Goal: Task Accomplishment & Management: Use online tool/utility

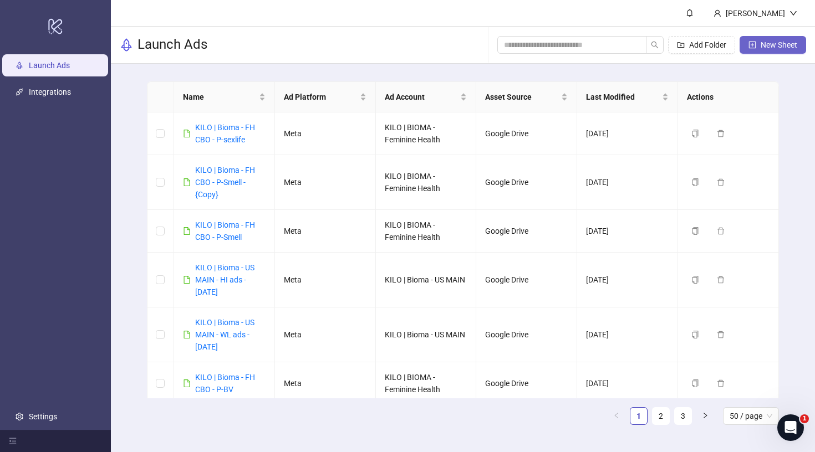
click at [765, 39] on button "New Sheet" at bounding box center [773, 45] width 67 height 18
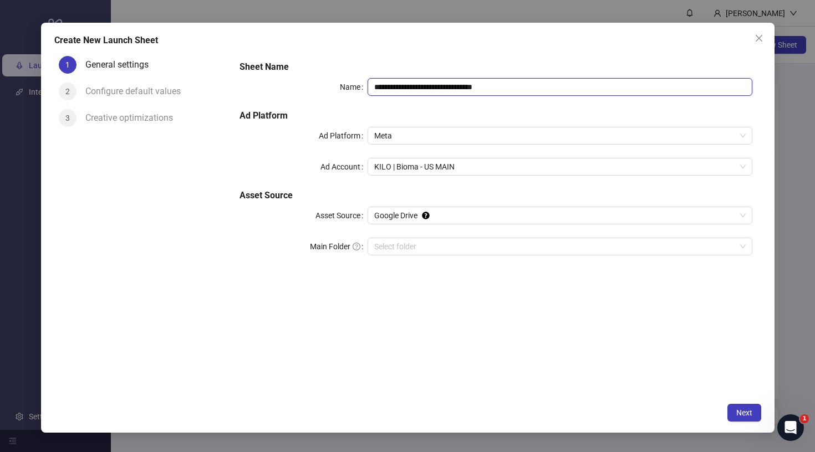
drag, startPoint x: 426, startPoint y: 86, endPoint x: 638, endPoint y: 86, distance: 211.8
click at [638, 86] on input "**********" at bounding box center [560, 87] width 384 height 18
type input "**********"
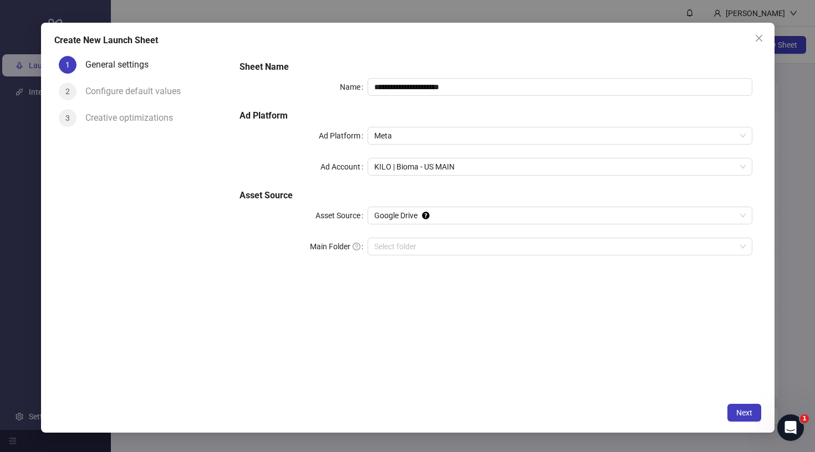
click at [406, 113] on h5 "Ad Platform" at bounding box center [496, 115] width 512 height 13
click at [425, 171] on span "KILO | Bioma - US MAIN" at bounding box center [559, 167] width 371 height 17
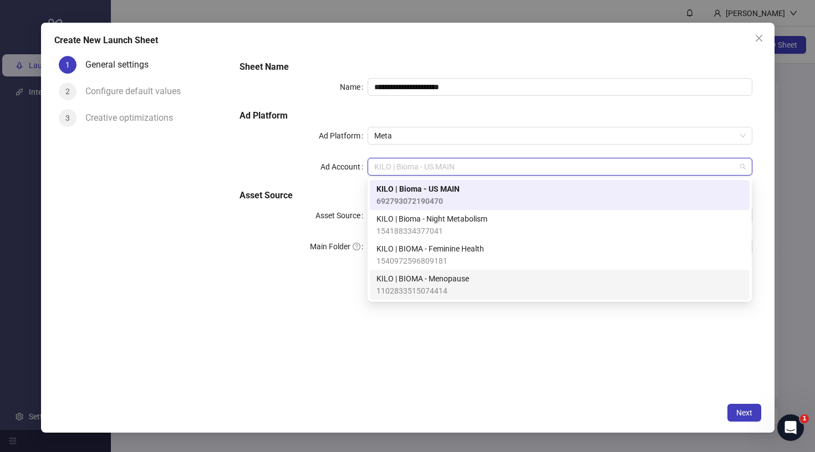
click at [426, 276] on span "KILO | BIOMA - Menopause" at bounding box center [423, 279] width 93 height 12
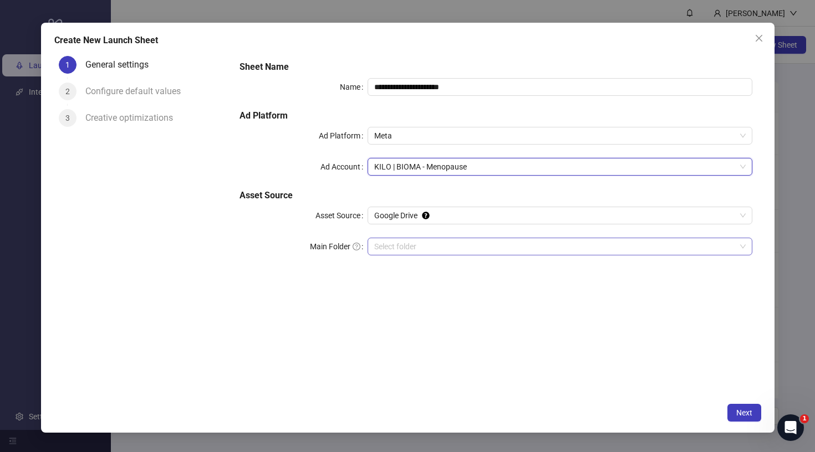
click at [453, 246] on input "Main Folder" at bounding box center [554, 246] width 361 height 17
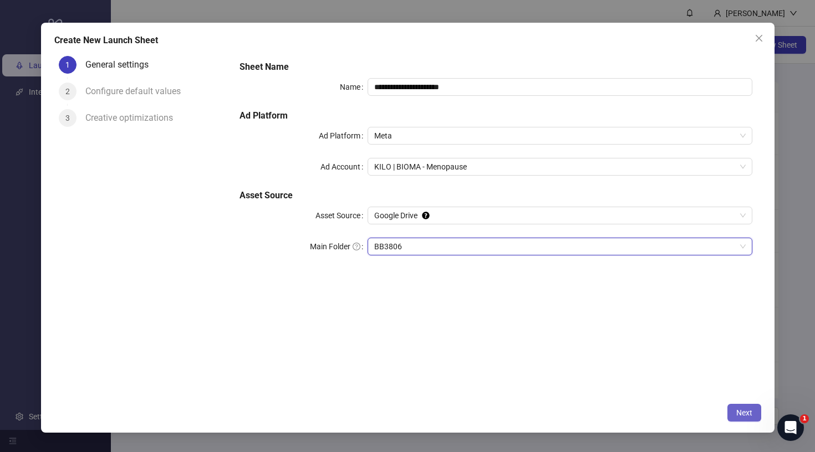
click at [747, 406] on button "Next" at bounding box center [745, 413] width 34 height 18
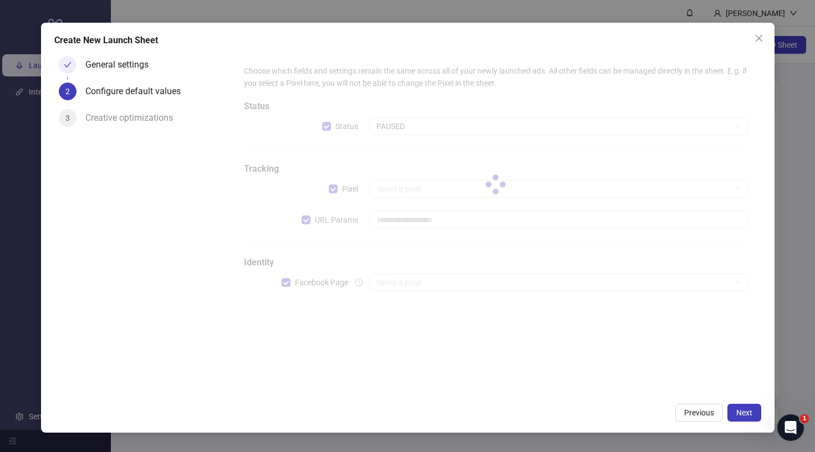
type input "**********"
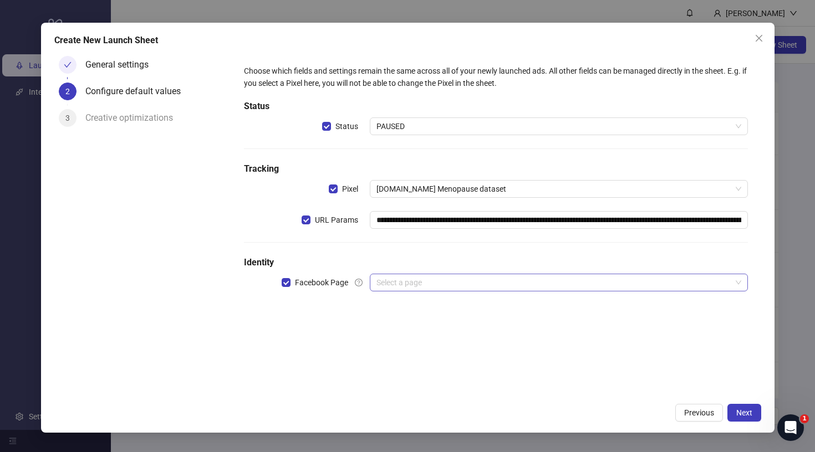
click at [403, 284] on input "search" at bounding box center [554, 282] width 354 height 17
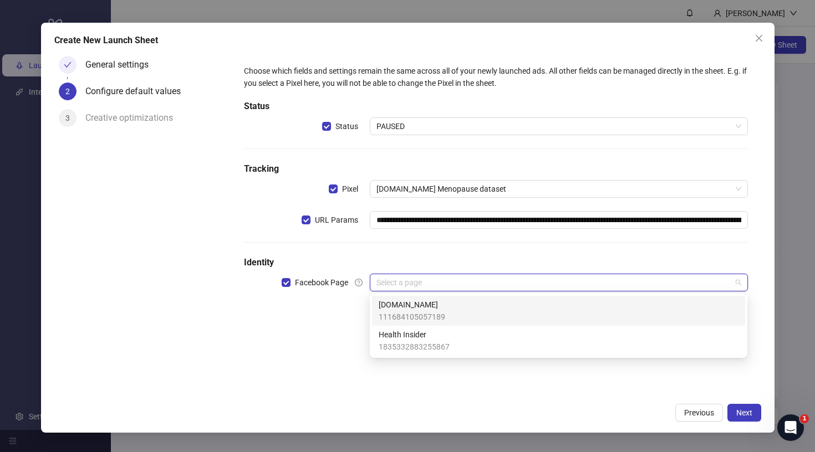
click at [402, 308] on span "Bioma.Health" at bounding box center [412, 305] width 67 height 12
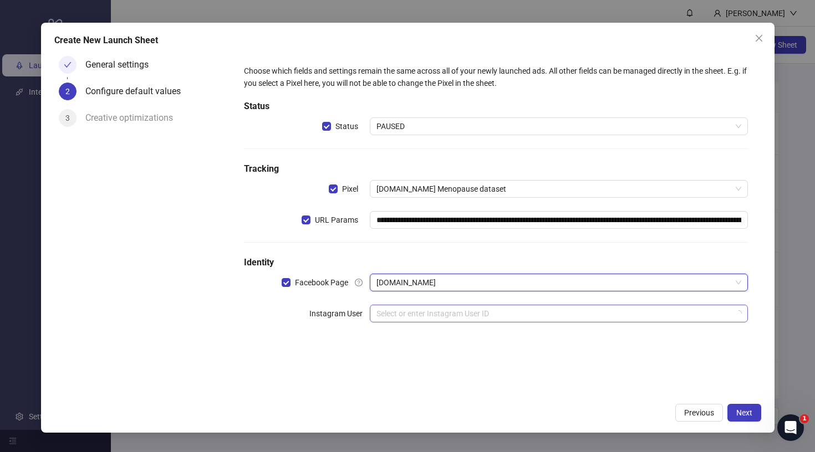
click at [412, 313] on input "search" at bounding box center [554, 314] width 354 height 17
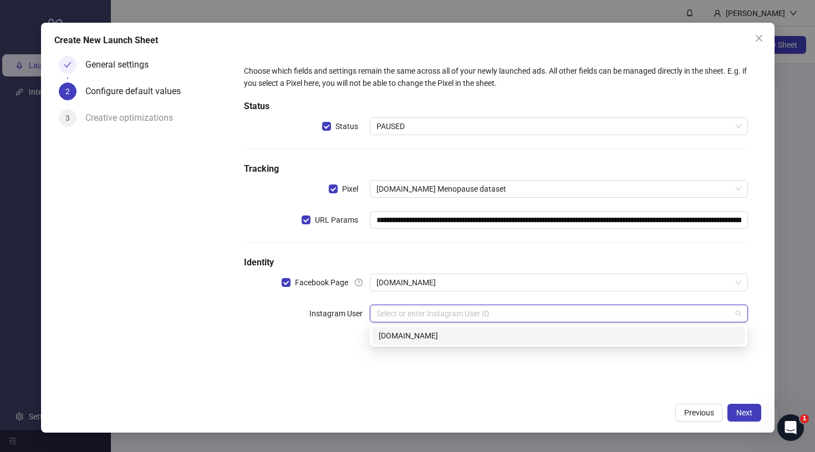
click at [408, 334] on div "bioma.health" at bounding box center [559, 336] width 360 height 12
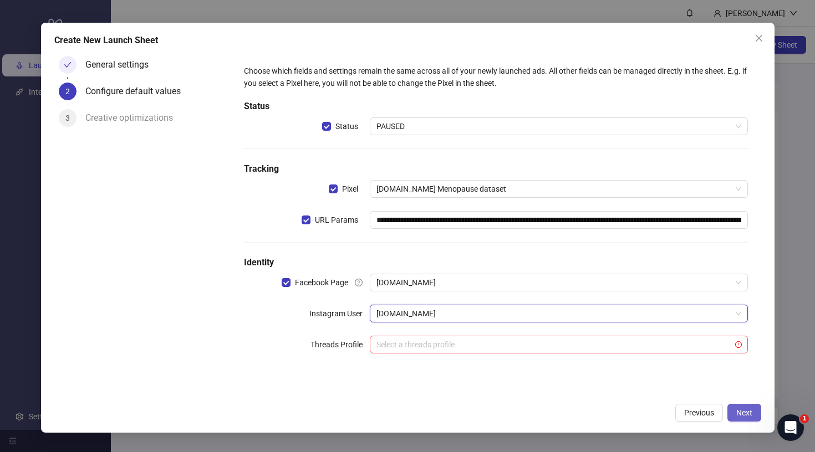
click at [739, 411] on span "Next" at bounding box center [744, 413] width 16 height 9
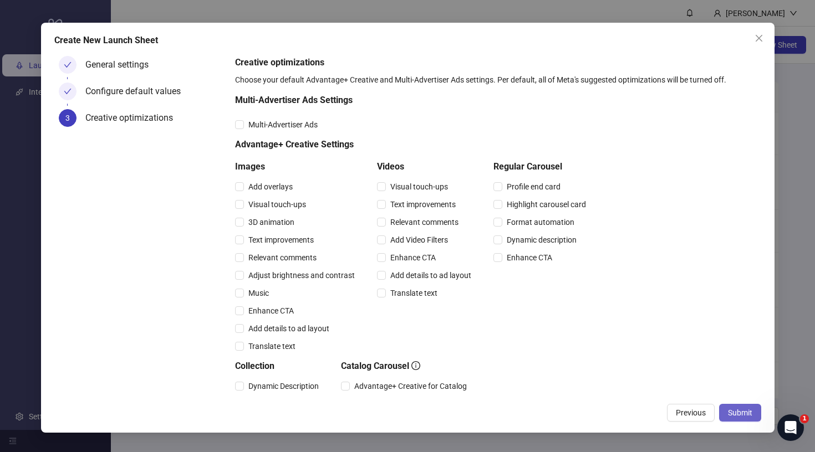
click at [729, 408] on button "Submit" at bounding box center [740, 413] width 42 height 18
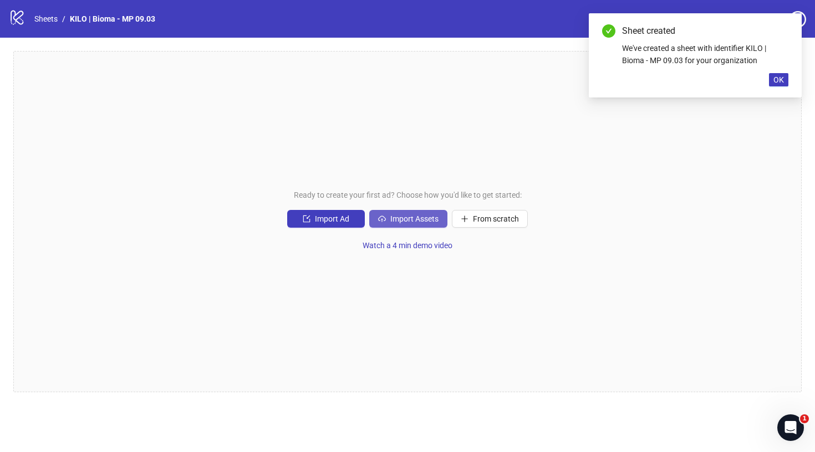
click at [409, 220] on span "Import Assets" at bounding box center [414, 219] width 48 height 9
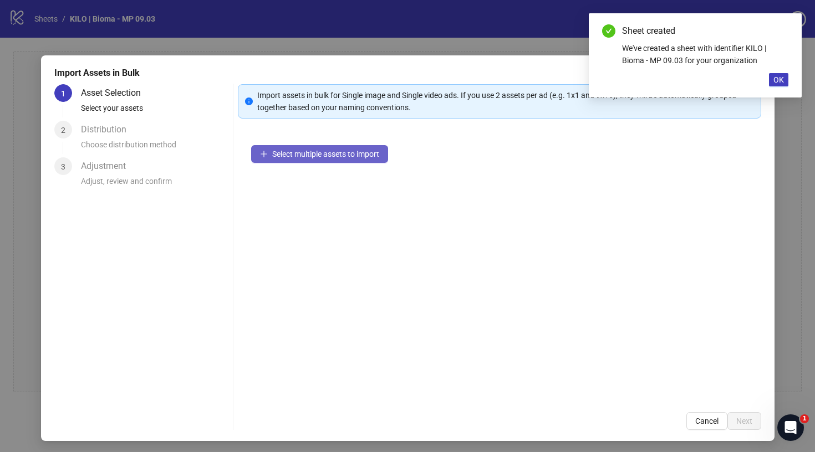
click at [276, 156] on span "Select multiple assets to import" at bounding box center [325, 154] width 107 height 9
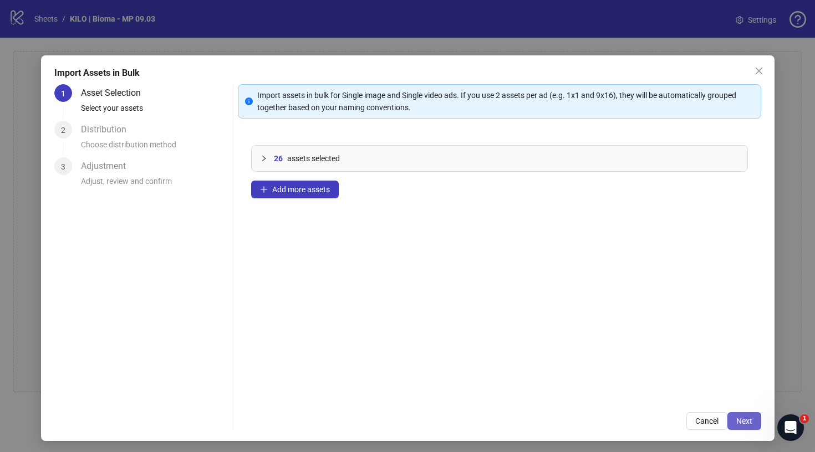
click at [753, 423] on button "Next" at bounding box center [745, 422] width 34 height 18
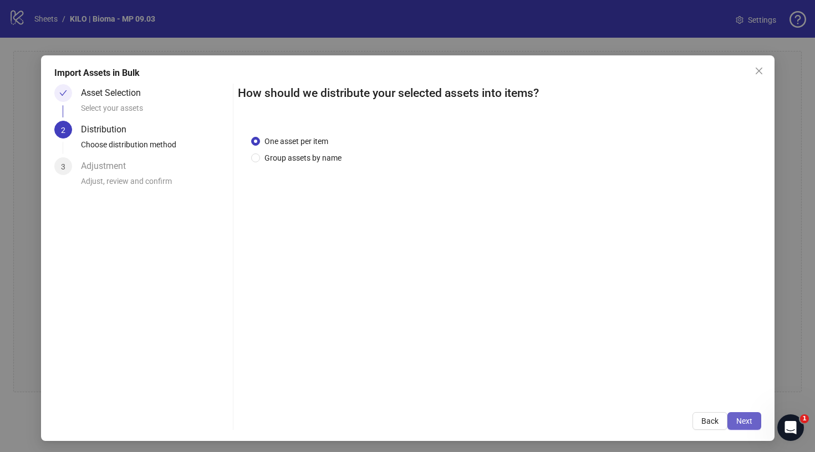
click at [751, 420] on span "Next" at bounding box center [744, 421] width 16 height 9
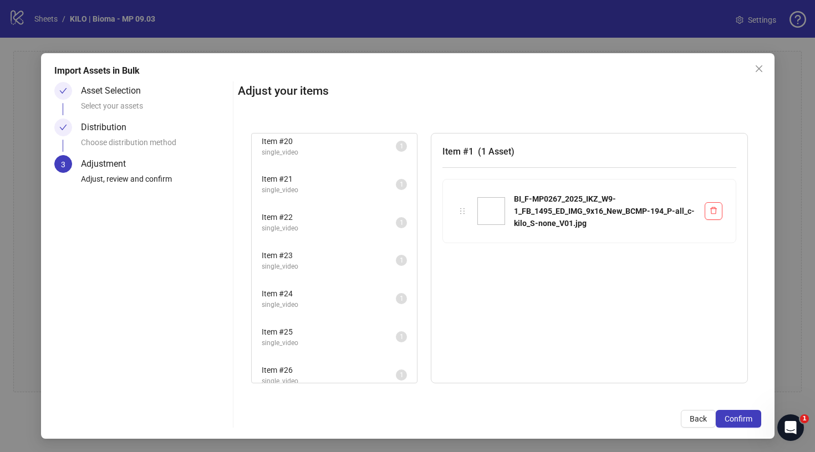
scroll to position [730, 0]
click at [747, 423] on span "Confirm" at bounding box center [739, 419] width 28 height 9
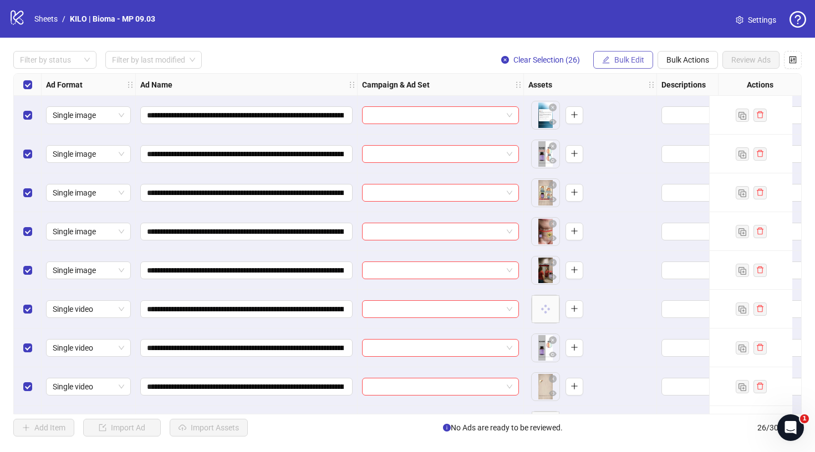
click at [614, 62] on span "Bulk Edit" at bounding box center [629, 59] width 30 height 9
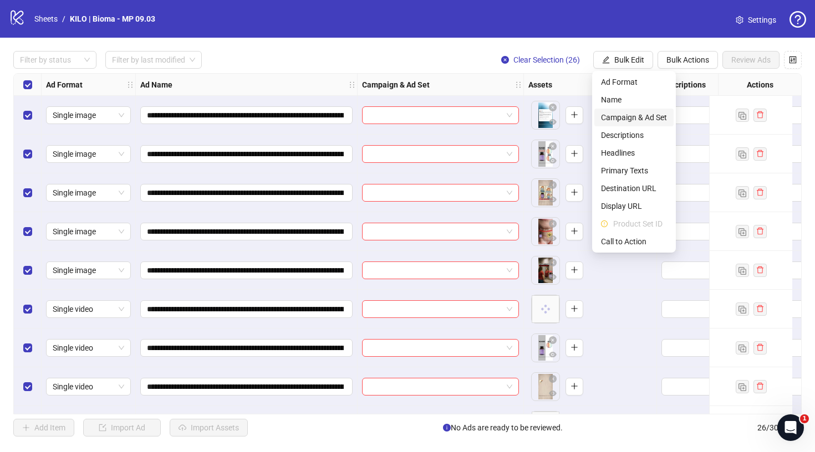
click at [638, 120] on span "Campaign & Ad Set" at bounding box center [634, 117] width 66 height 12
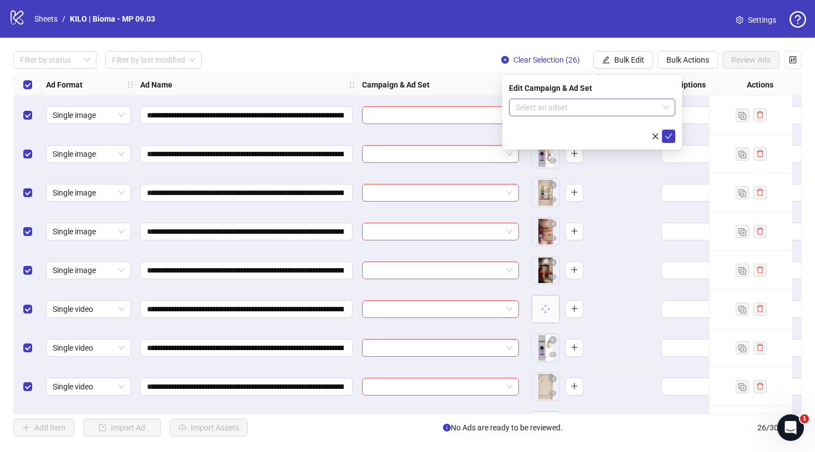
click at [582, 108] on input "search" at bounding box center [587, 107] width 143 height 17
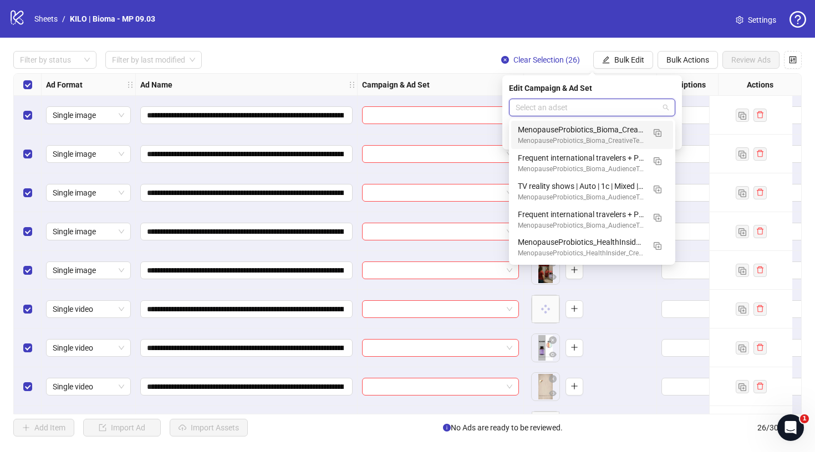
click at [402, 51] on div "Filter by status Filter by last modified Clear Selection (26) Bulk Edit Bulk Ac…" at bounding box center [407, 60] width 789 height 18
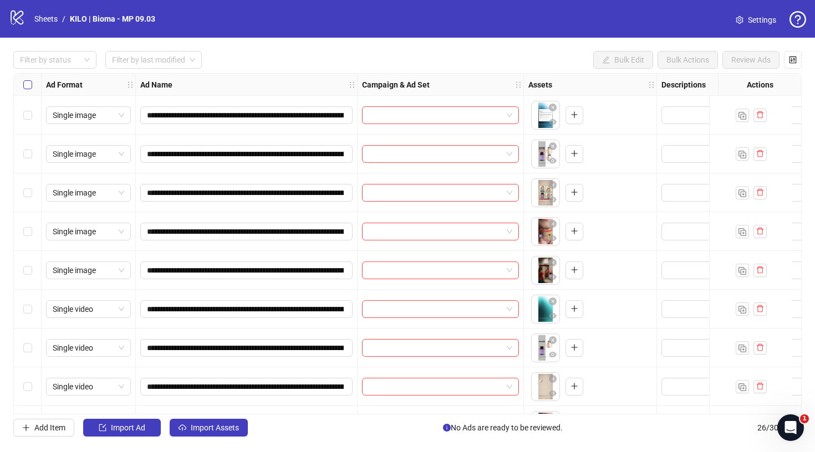
click at [30, 84] on span "Select all rows" at bounding box center [27, 84] width 9 height 9
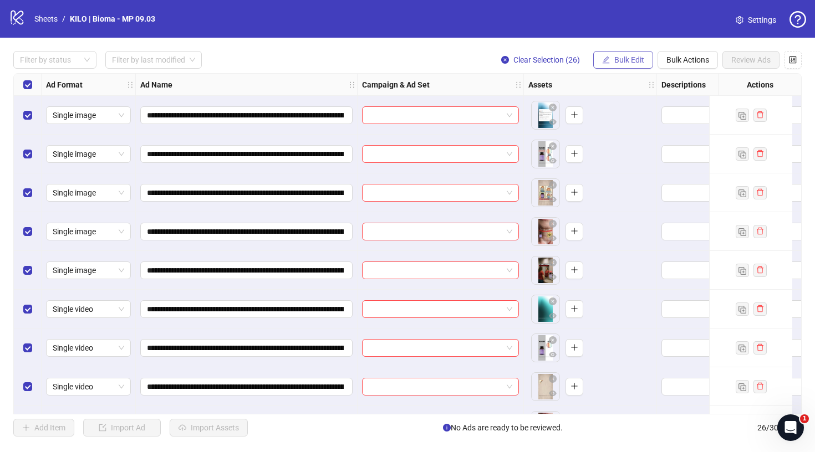
click at [628, 51] on button "Bulk Edit" at bounding box center [623, 60] width 60 height 18
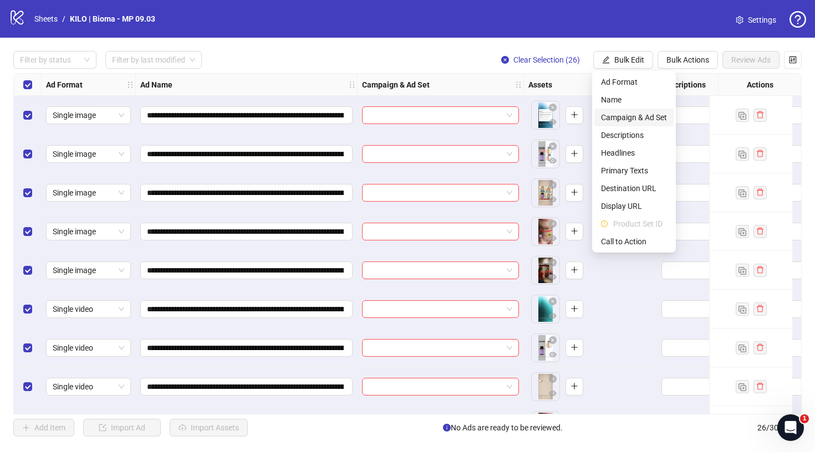
click at [630, 116] on span "Campaign & Ad Set" at bounding box center [634, 117] width 66 height 12
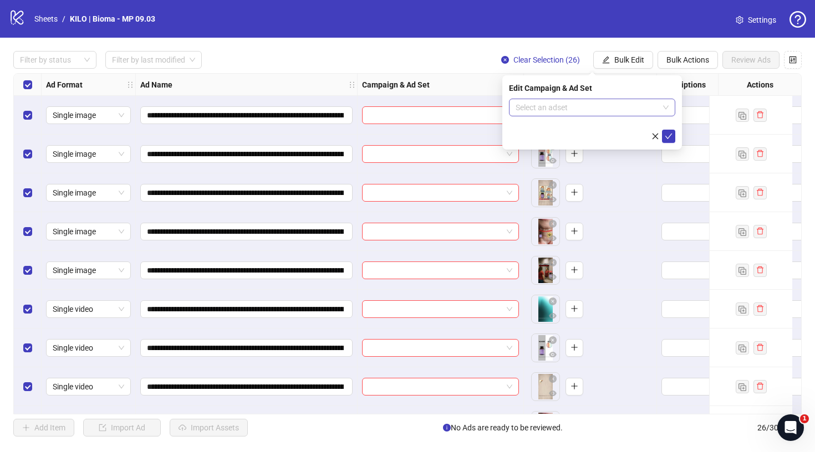
click at [568, 100] on input "search" at bounding box center [587, 107] width 143 height 17
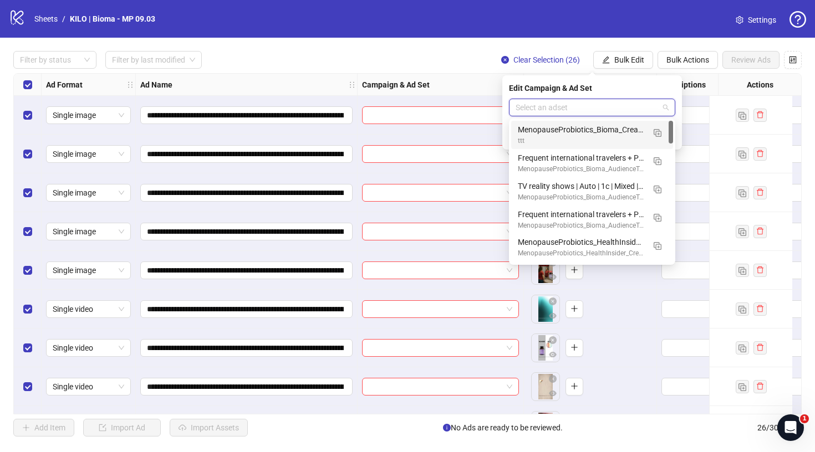
click at [561, 134] on div "MenopauseProbiotics_Bioma_CreativeTesting_ASC_1C_2025.08.27 V2" at bounding box center [581, 130] width 126 height 12
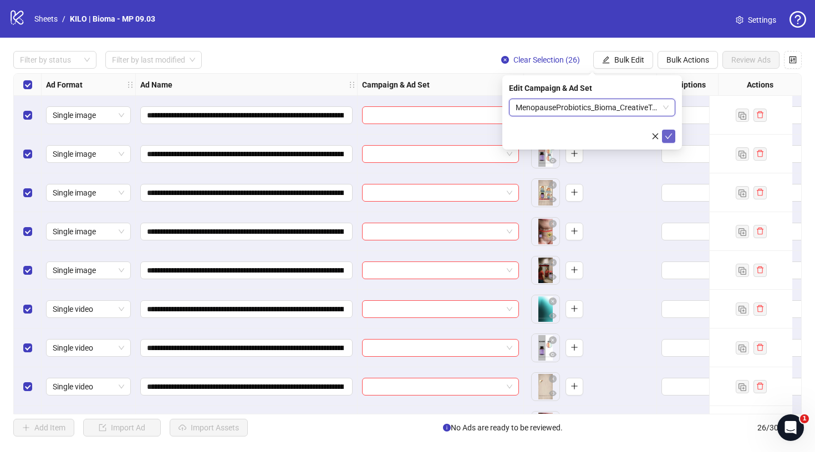
click at [668, 138] on icon "check" at bounding box center [669, 137] width 8 height 8
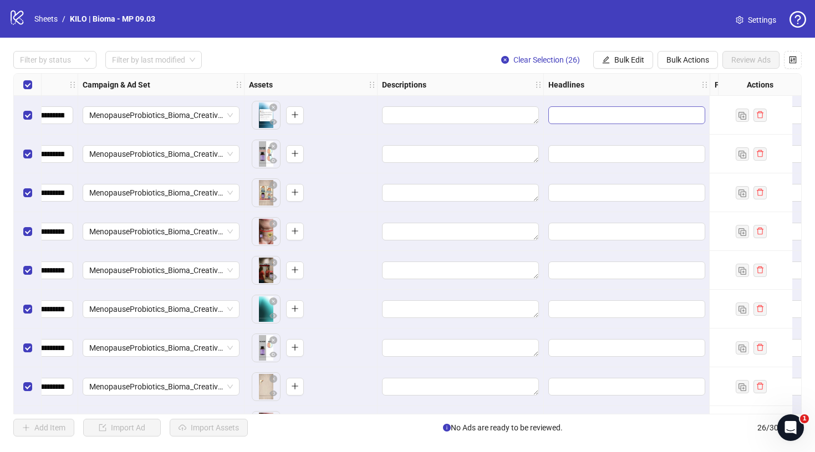
scroll to position [0, 561]
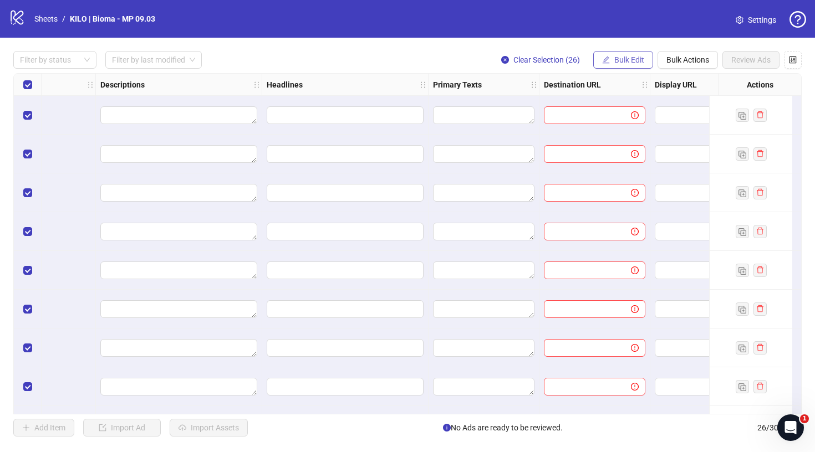
click at [624, 54] on button "Bulk Edit" at bounding box center [623, 60] width 60 height 18
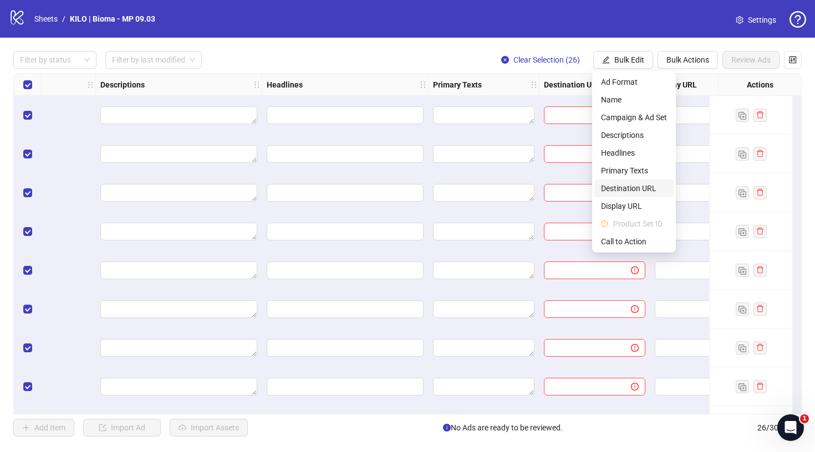
click at [637, 191] on span "Destination URL" at bounding box center [634, 188] width 66 height 12
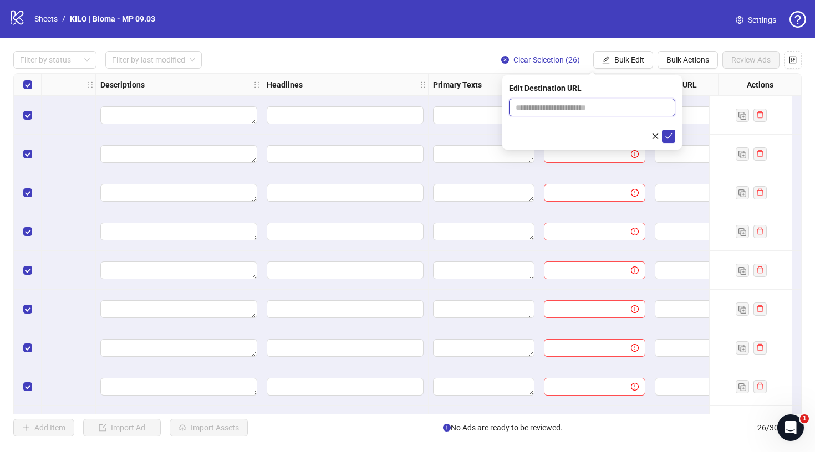
click at [614, 108] on input "text" at bounding box center [588, 107] width 144 height 12
paste input "**********"
type input "**********"
click at [465, 91] on div "Primary Texts" at bounding box center [484, 85] width 111 height 22
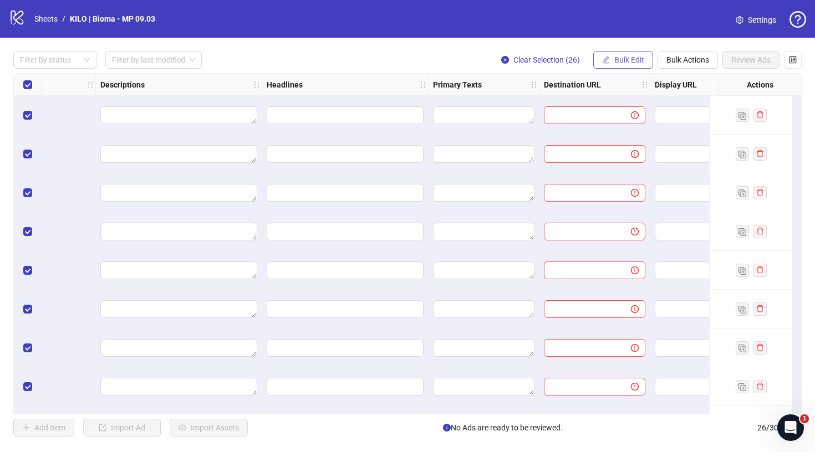
click at [616, 54] on button "Bulk Edit" at bounding box center [623, 60] width 60 height 18
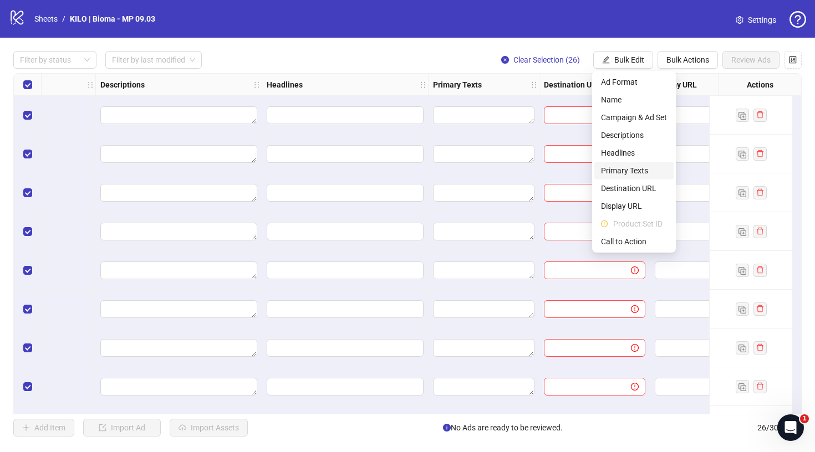
click at [616, 177] on li "Primary Texts" at bounding box center [633, 171] width 79 height 18
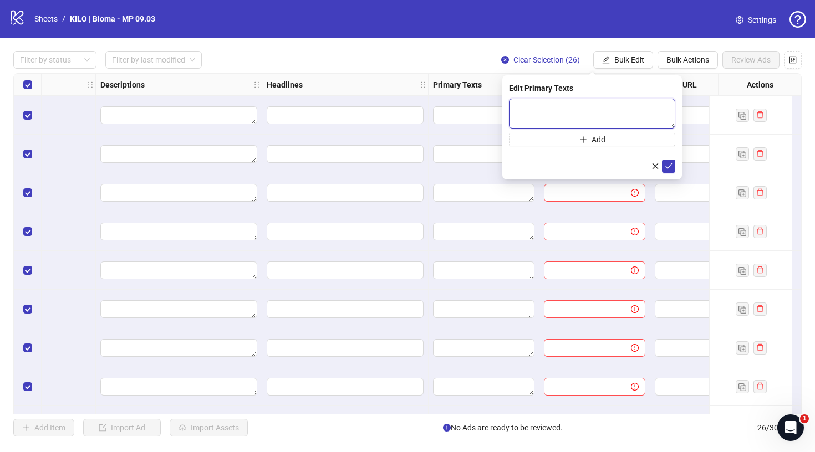
click at [593, 121] on textarea at bounding box center [592, 114] width 166 height 30
paste textarea "**********"
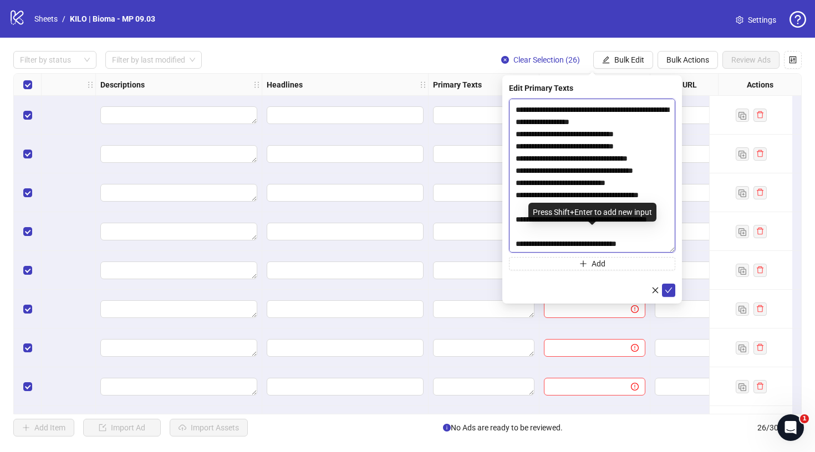
scroll to position [42, 0]
click at [676, 278] on div "**********" at bounding box center [592, 189] width 180 height 228
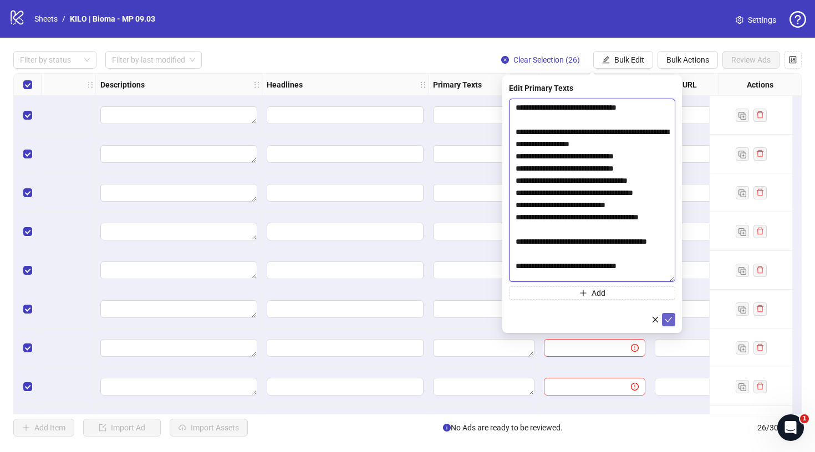
type textarea "**********"
click at [672, 318] on icon "check" at bounding box center [668, 320] width 7 height 6
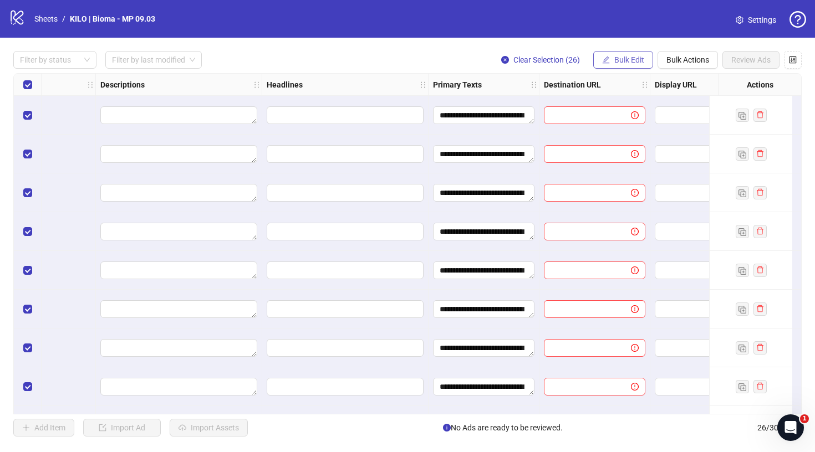
click at [624, 63] on span "Bulk Edit" at bounding box center [629, 59] width 30 height 9
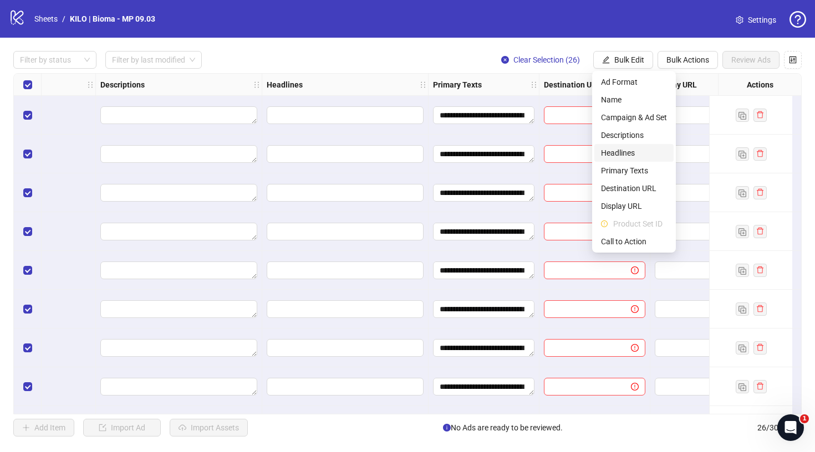
click at [626, 151] on span "Headlines" at bounding box center [634, 153] width 66 height 12
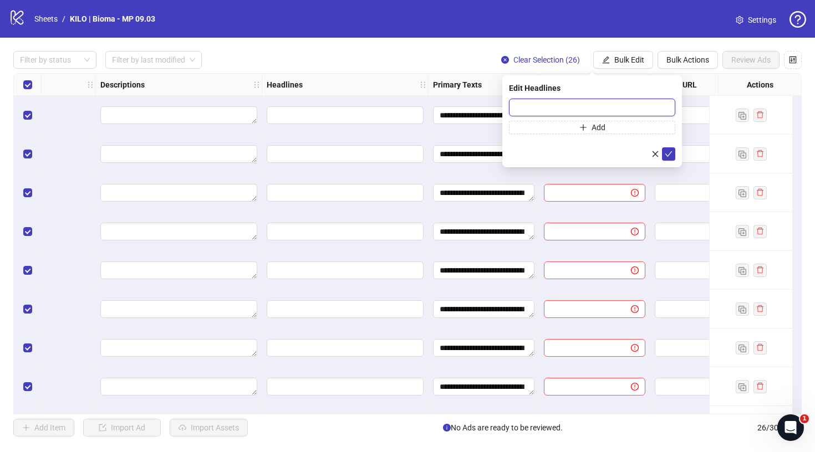
click at [611, 100] on input "text" at bounding box center [592, 108] width 166 height 18
paste input "**********"
type input "**********"
click at [667, 155] on icon "check" at bounding box center [668, 154] width 7 height 6
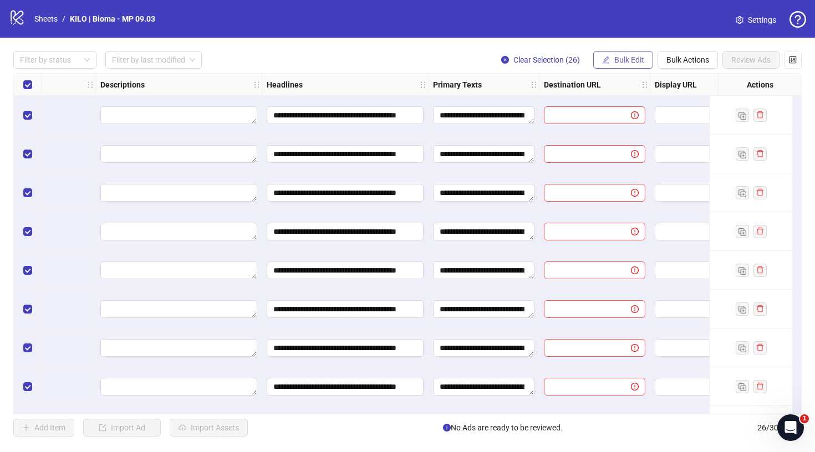
click at [640, 61] on span "Bulk Edit" at bounding box center [629, 59] width 30 height 9
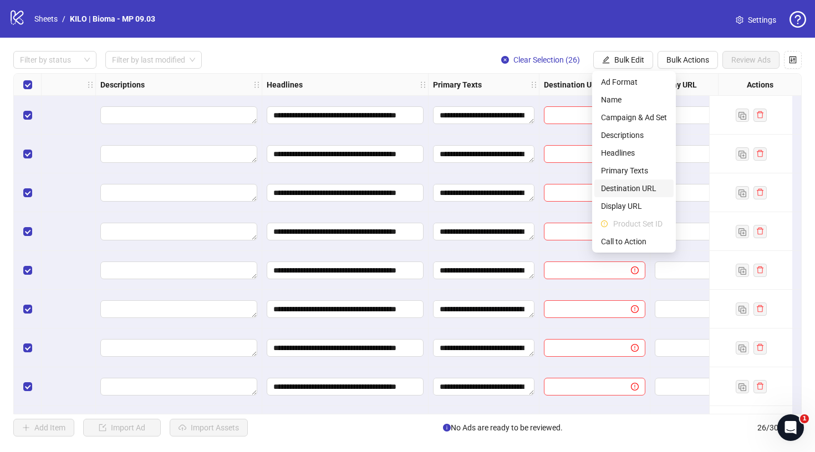
click at [632, 189] on span "Destination URL" at bounding box center [634, 188] width 66 height 12
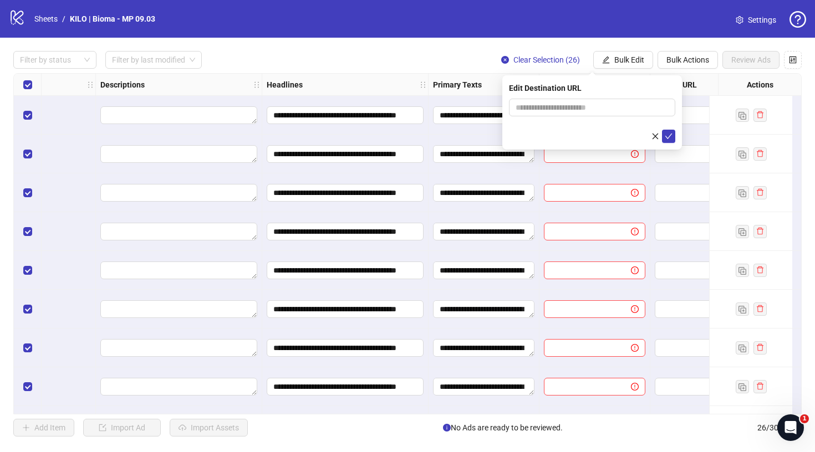
click at [582, 116] on form at bounding box center [592, 121] width 166 height 44
click at [593, 111] on input "text" at bounding box center [588, 107] width 144 height 12
paste input "**********"
type input "**********"
click at [667, 134] on icon "check" at bounding box center [669, 137] width 8 height 8
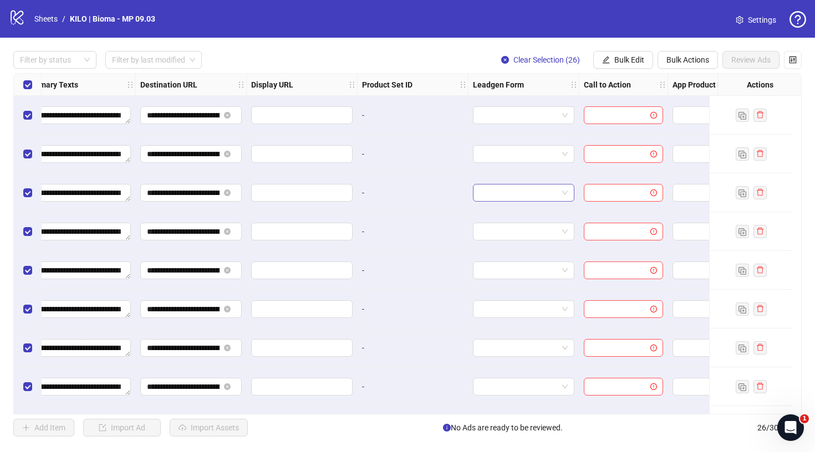
scroll to position [0, 990]
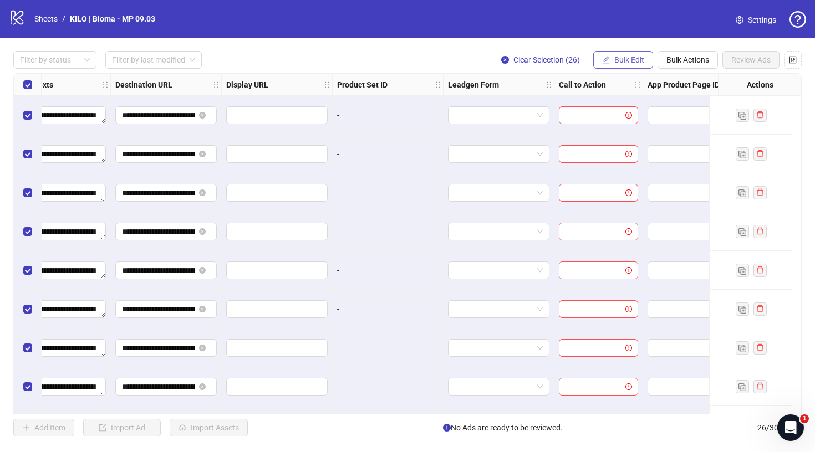
click at [627, 64] on span "Bulk Edit" at bounding box center [629, 59] width 30 height 9
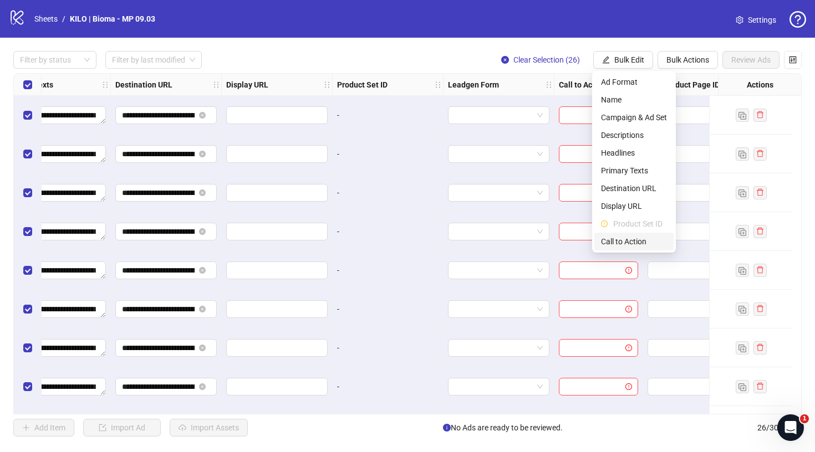
click at [623, 238] on span "Call to Action" at bounding box center [634, 242] width 66 height 12
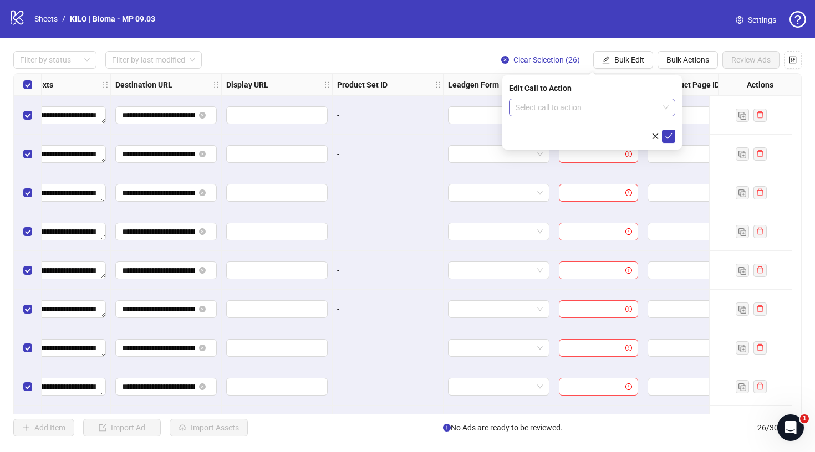
click at [578, 104] on input "search" at bounding box center [587, 107] width 143 height 17
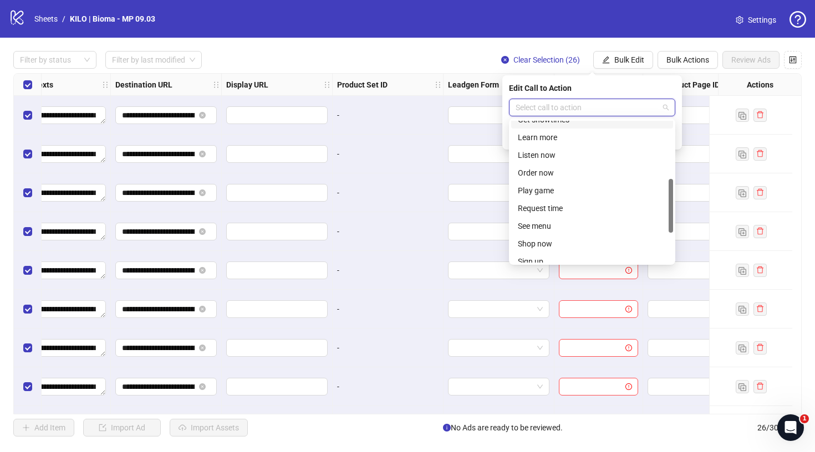
scroll to position [152, 0]
click at [545, 242] on div "Shop now" at bounding box center [592, 244] width 149 height 12
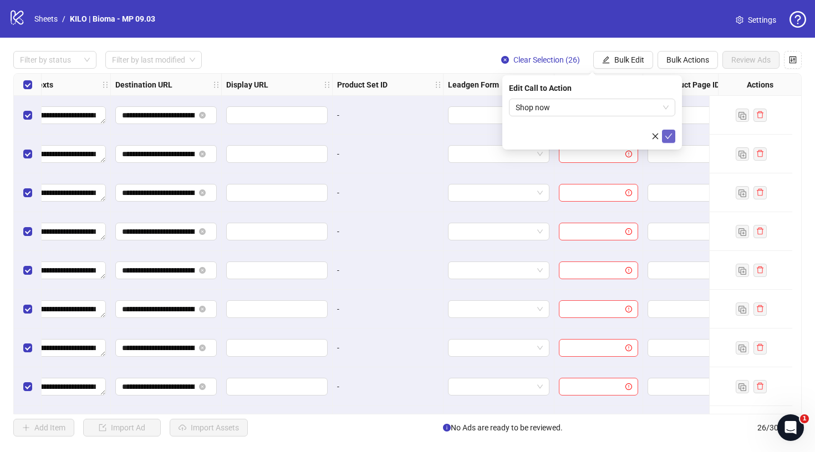
click at [668, 136] on icon "check" at bounding box center [669, 137] width 8 height 8
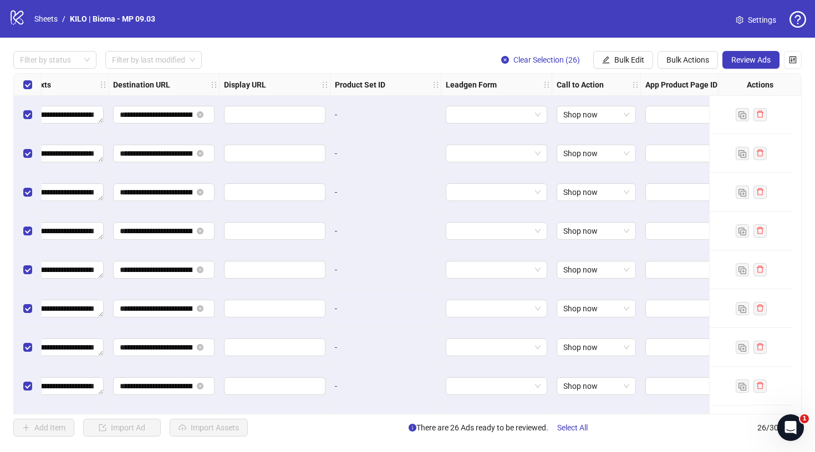
scroll to position [1, 901]
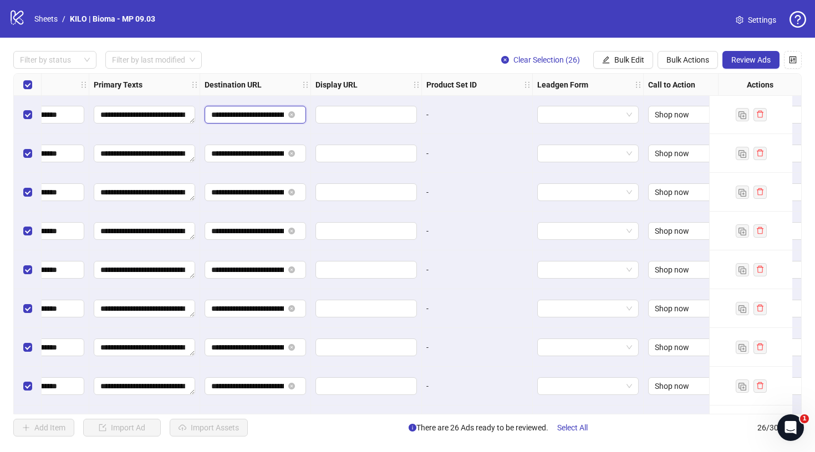
drag, startPoint x: 263, startPoint y: 115, endPoint x: 455, endPoint y: 115, distance: 192.4
click at [455, 73] on div "**********" at bounding box center [6, 73] width 1786 height 0
click at [494, 123] on div "-" at bounding box center [477, 114] width 111 height 39
click at [756, 57] on span "Review Ads" at bounding box center [750, 59] width 39 height 9
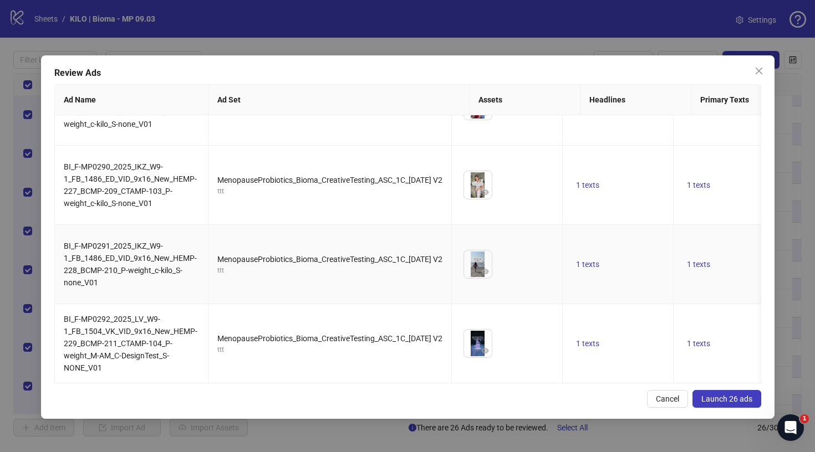
scroll to position [0, 0]
click at [707, 396] on span "Launch 26 ads" at bounding box center [726, 399] width 51 height 9
